Goal: Task Accomplishment & Management: Complete application form

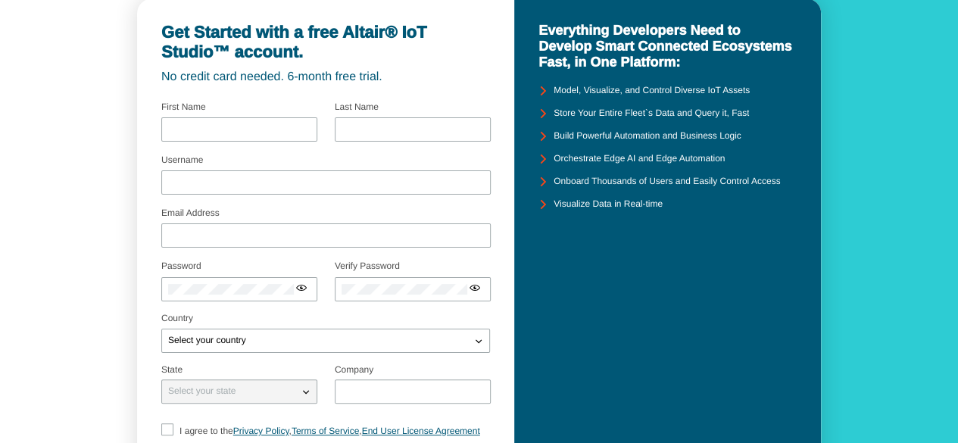
scroll to position [72, 0]
click at [263, 123] on input "text" at bounding box center [239, 128] width 142 height 11
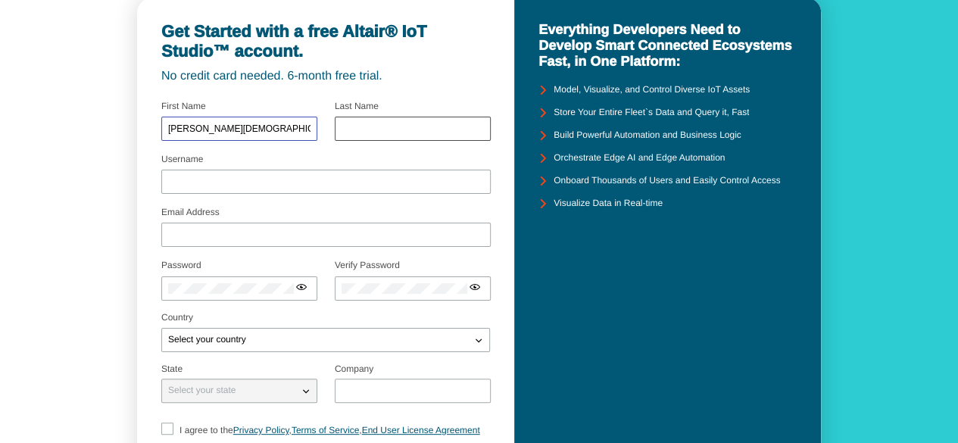
type input "[PERSON_NAME][DEMOGRAPHIC_DATA]"
click at [369, 125] on input "text" at bounding box center [412, 128] width 142 height 11
type input "zulkifli"
click at [321, 178] on input "Username" at bounding box center [326, 181] width 316 height 11
type input "a"
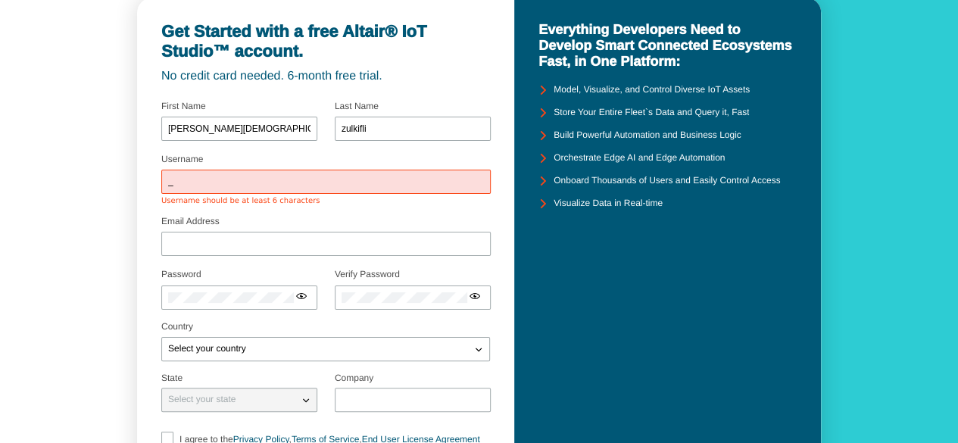
drag, startPoint x: 298, startPoint y: 191, endPoint x: 322, endPoint y: 185, distance: 25.5
click at [322, 185] on div "_" at bounding box center [325, 182] width 329 height 24
click at [322, 185] on input "_" at bounding box center [326, 181] width 316 height 11
click at [326, 213] on fieldset "Email Address" at bounding box center [325, 238] width 329 height 53
click at [332, 179] on input "_volskyyy" at bounding box center [326, 181] width 316 height 11
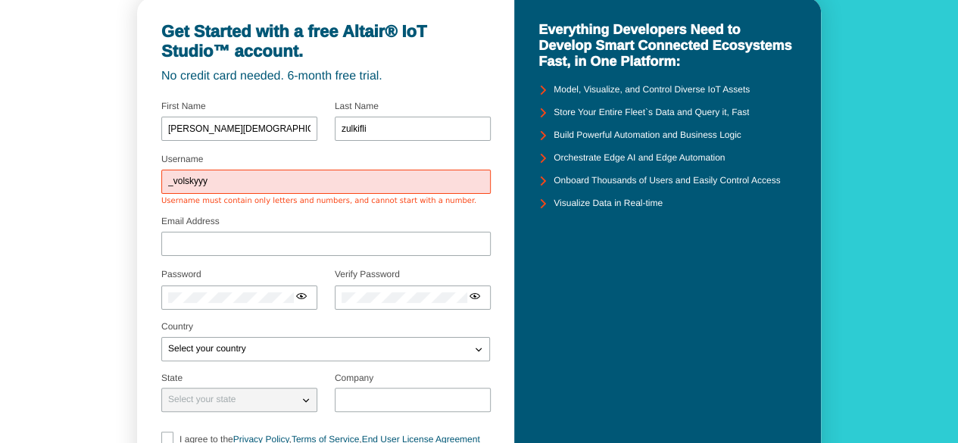
click at [332, 179] on input "_volskyyy" at bounding box center [326, 181] width 316 height 11
type input "_volsky03"
click at [338, 218] on div "Email Address" at bounding box center [325, 238] width 329 height 41
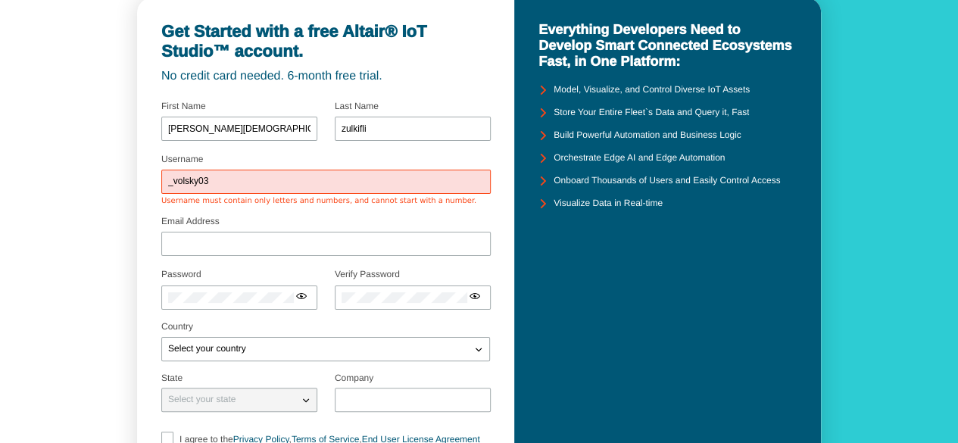
click at [279, 177] on input "_volsky03" at bounding box center [326, 181] width 316 height 11
type input "andimuhzulkifli03"
click at [268, 244] on div at bounding box center [325, 244] width 329 height 24
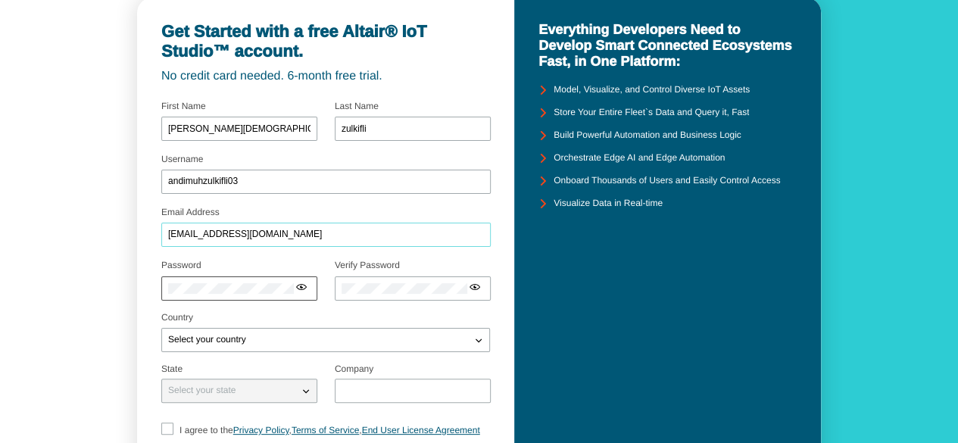
type input "[EMAIL_ADDRESS][DOMAIN_NAME]"
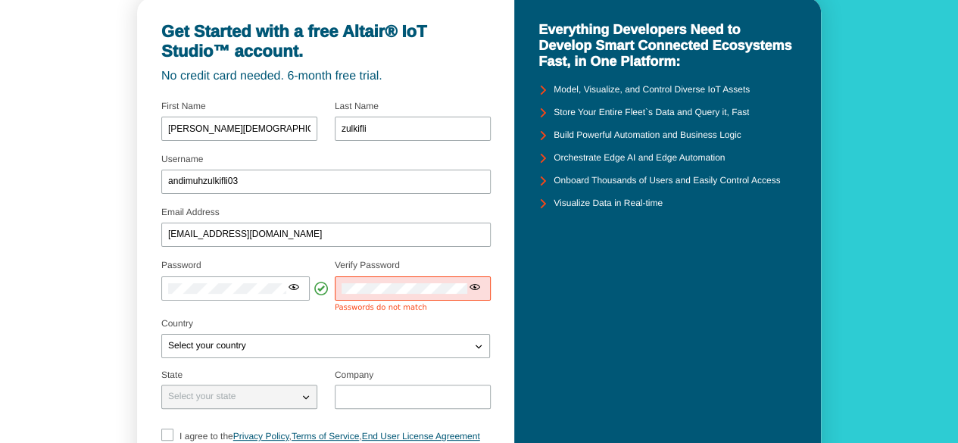
click at [376, 293] on div at bounding box center [413, 288] width 156 height 24
drag, startPoint x: 319, startPoint y: 287, endPoint x: 303, endPoint y: 287, distance: 16.7
click at [303, 287] on div at bounding box center [239, 288] width 156 height 24
click at [303, 287] on div at bounding box center [235, 288] width 148 height 24
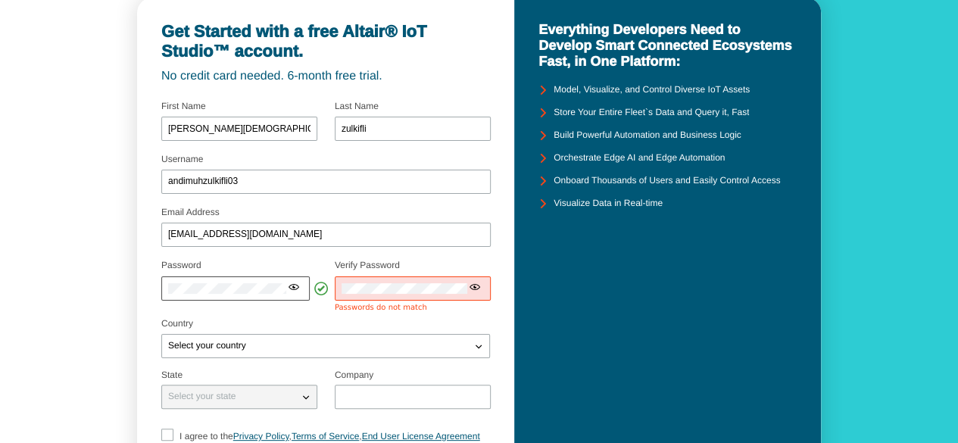
click at [294, 287] on iron-icon at bounding box center [294, 287] width 12 height 12
click at [472, 287] on iron-icon at bounding box center [475, 287] width 12 height 12
click at [469, 287] on iron-icon at bounding box center [467, 287] width 12 height 12
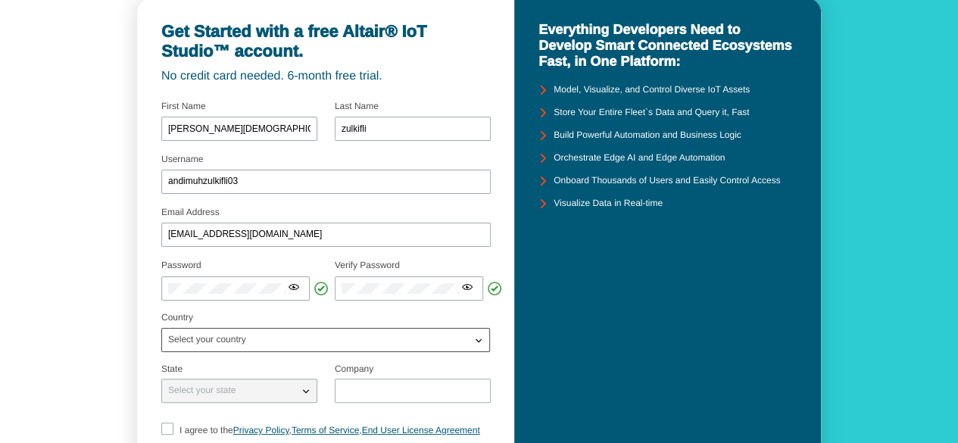
click at [469, 332] on div "Select your country" at bounding box center [316, 339] width 309 height 15
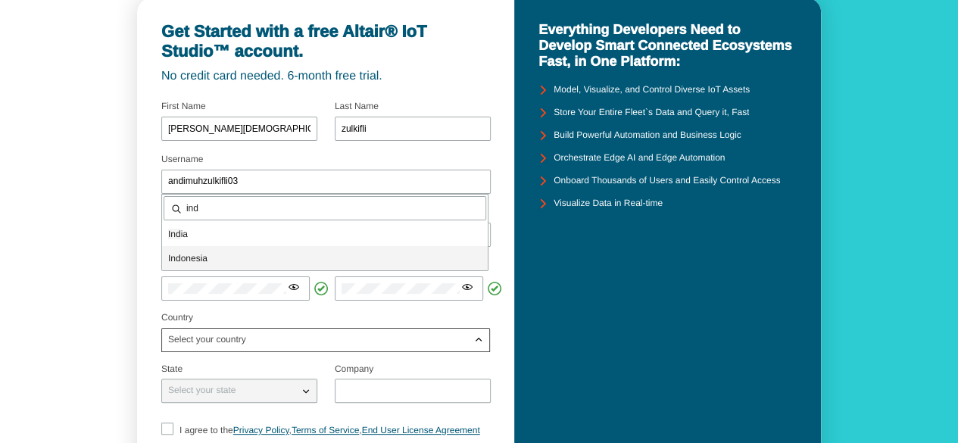
type input "ind"
click at [250, 248] on div "Ind onesia" at bounding box center [325, 258] width 326 height 24
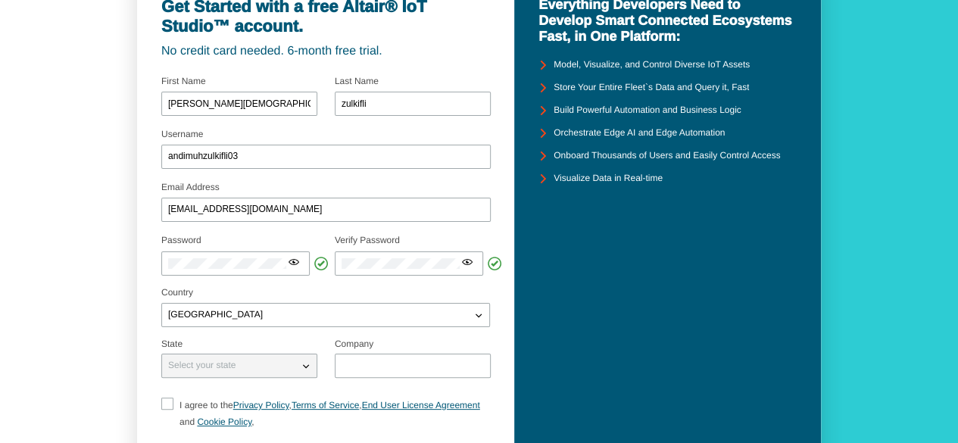
scroll to position [96, 0]
click at [295, 263] on iron-icon at bounding box center [294, 263] width 12 height 12
click at [297, 266] on iron-icon at bounding box center [294, 263] width 12 height 12
click at [295, 261] on iron-icon at bounding box center [294, 263] width 12 height 12
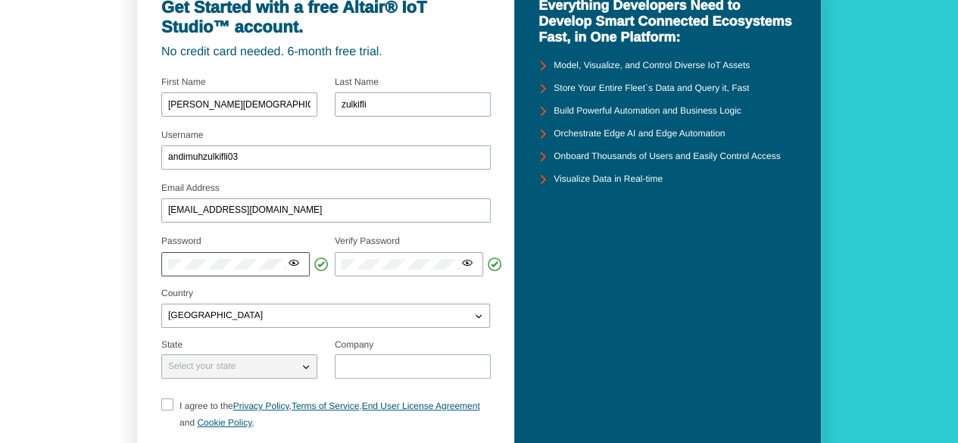
scroll to position [229, 0]
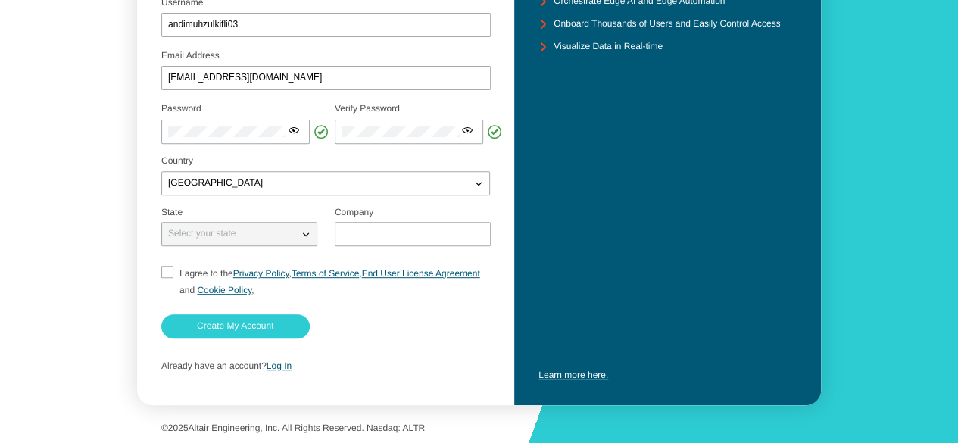
click at [251, 240] on div "Select your state" at bounding box center [230, 233] width 136 height 15
click at [302, 234] on iron-icon at bounding box center [305, 233] width 15 height 15
click at [354, 235] on input "text" at bounding box center [412, 234] width 142 height 11
click at [389, 229] on input "text" at bounding box center [412, 234] width 142 height 11
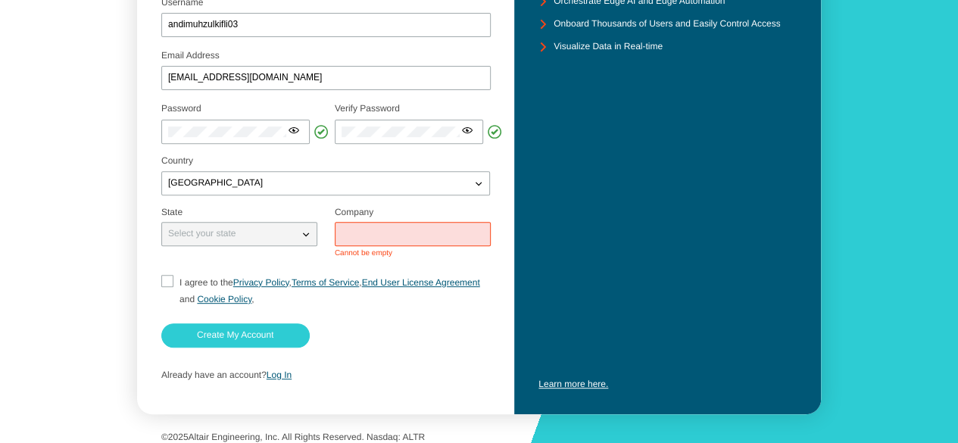
click at [167, 273] on fieldset "I agree to the Privacy Policy , Terms of Service , End User License Agreement a…" at bounding box center [325, 290] width 329 height 45
click at [382, 232] on input "text" at bounding box center [412, 234] width 142 height 11
click at [415, 233] on input "text" at bounding box center [412, 234] width 142 height 11
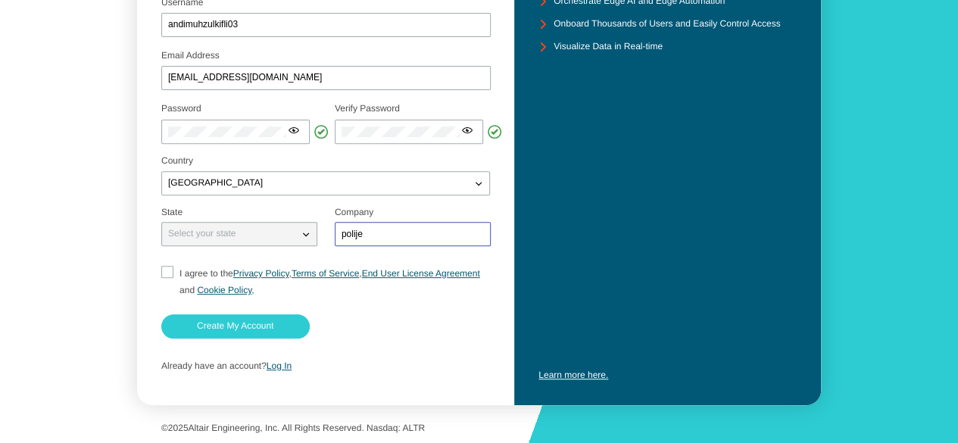
type input "polije"
click at [166, 273] on input "I agree to the Privacy Policy , Terms of Service , End User License Agreement a…" at bounding box center [166, 282] width 10 height 33
checkbox input "true"
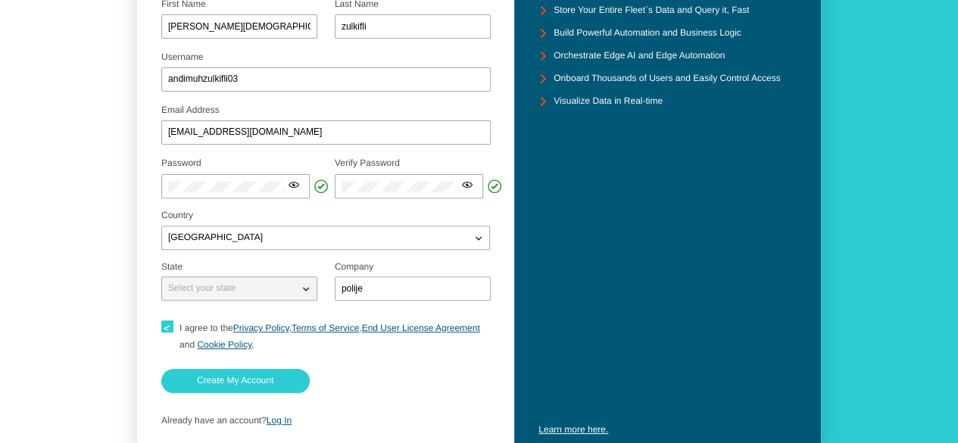
scroll to position [173, 0]
click at [0, 0] on slot "Create My Account" at bounding box center [0, 0] width 0 height 0
